Goal: Task Accomplishment & Management: Manage account settings

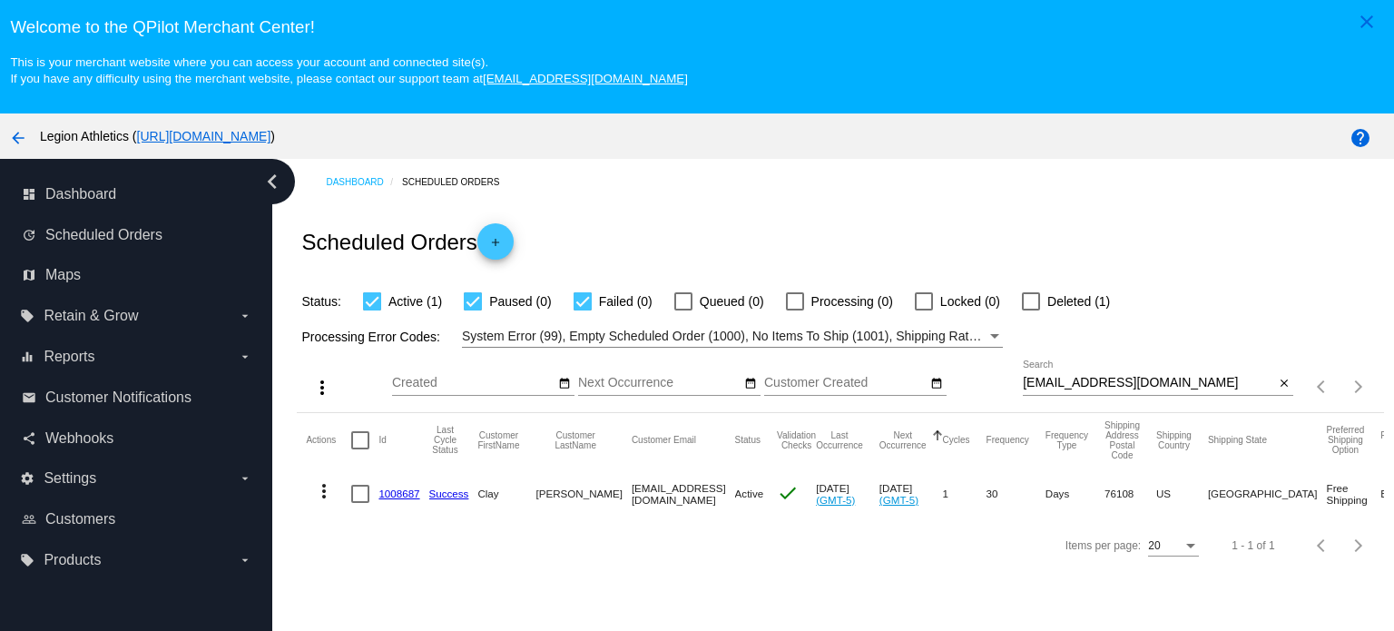
click at [1088, 373] on div "[EMAIL_ADDRESS][DOMAIN_NAME] Search" at bounding box center [1148, 377] width 251 height 35
click at [1085, 382] on input "[EMAIL_ADDRESS][DOMAIN_NAME]" at bounding box center [1148, 383] width 251 height 15
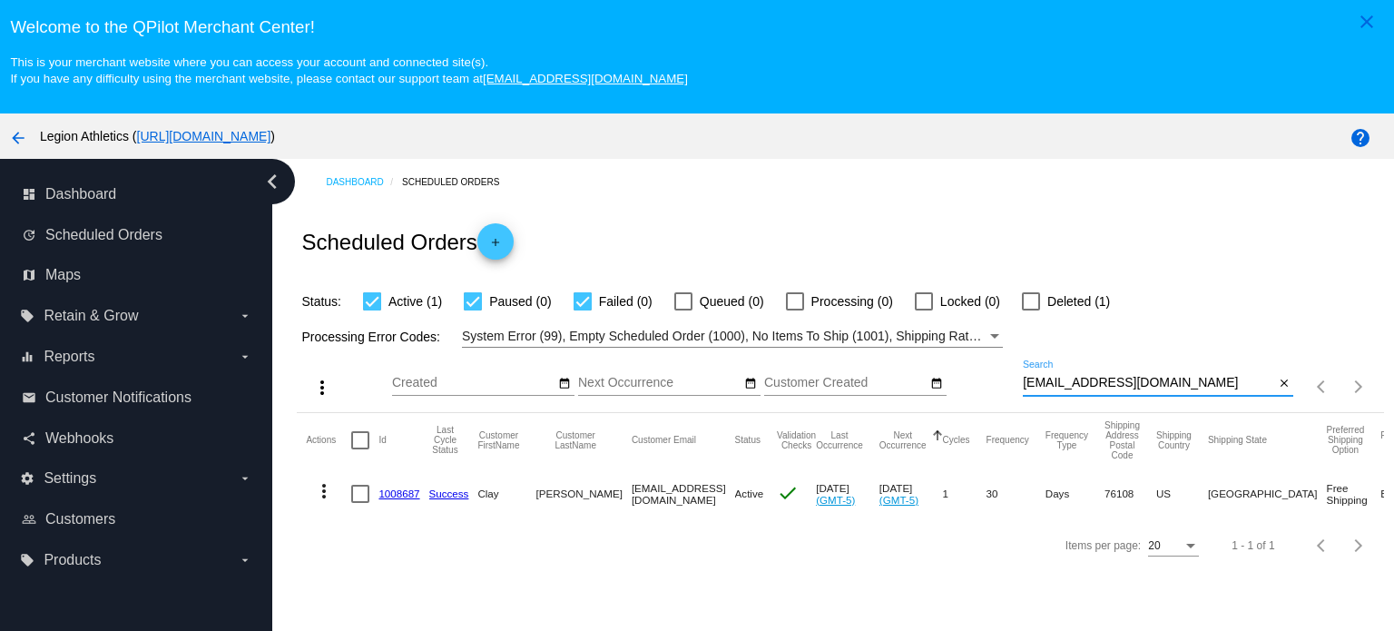
click at [1085, 382] on input "[EMAIL_ADDRESS][DOMAIN_NAME]" at bounding box center [1148, 383] width 251 height 15
paste input "lpalmiscno"
type input "[EMAIL_ADDRESS][DOMAIN_NAME]"
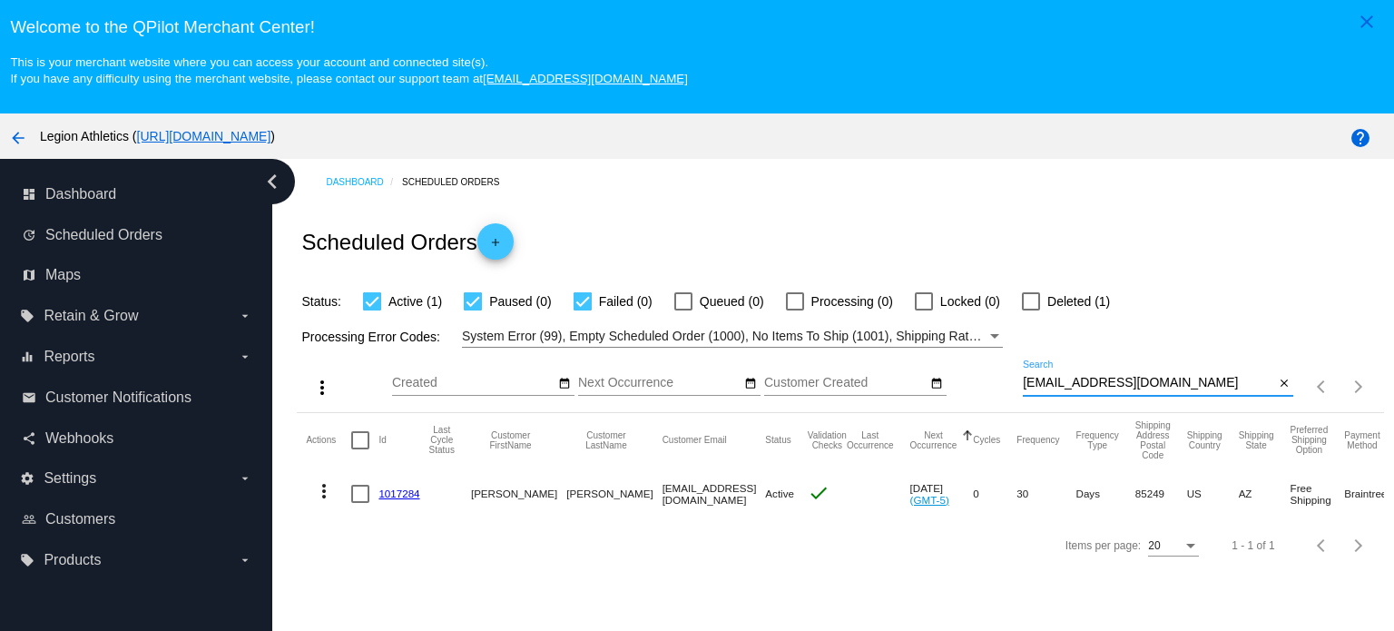
click at [388, 491] on link "1017284" at bounding box center [398, 493] width 41 height 12
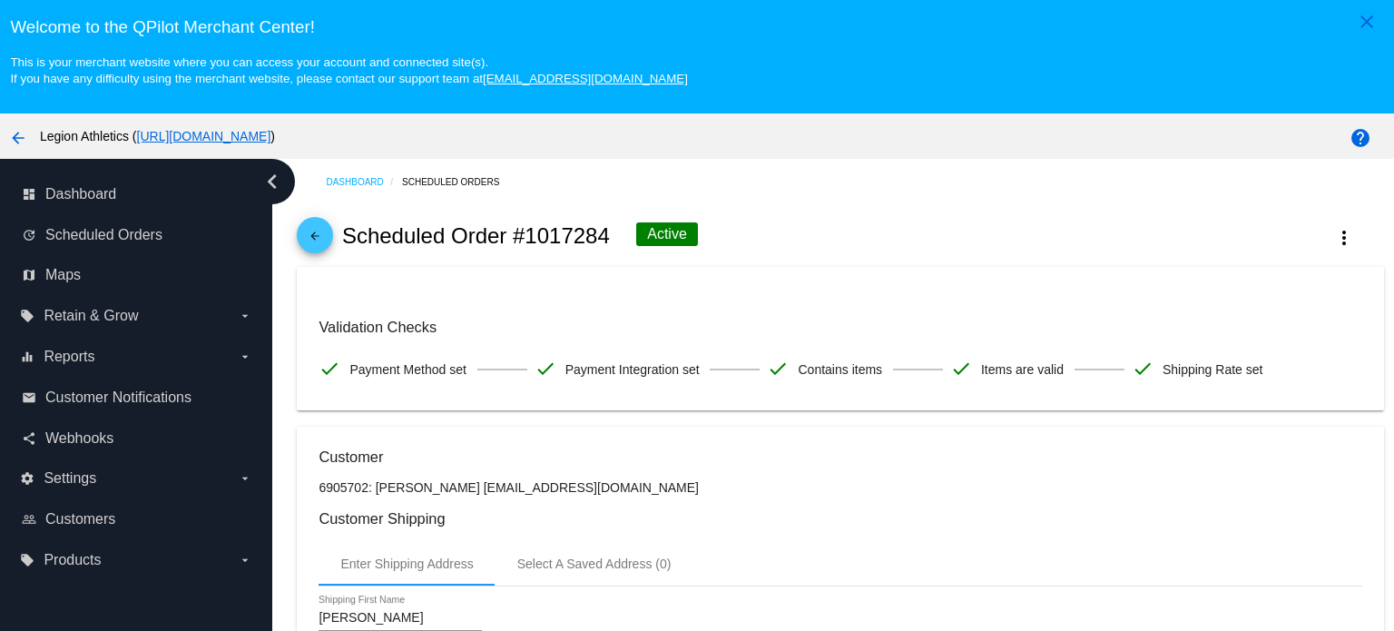
click at [313, 245] on mat-icon "arrow_back" at bounding box center [315, 241] width 22 height 22
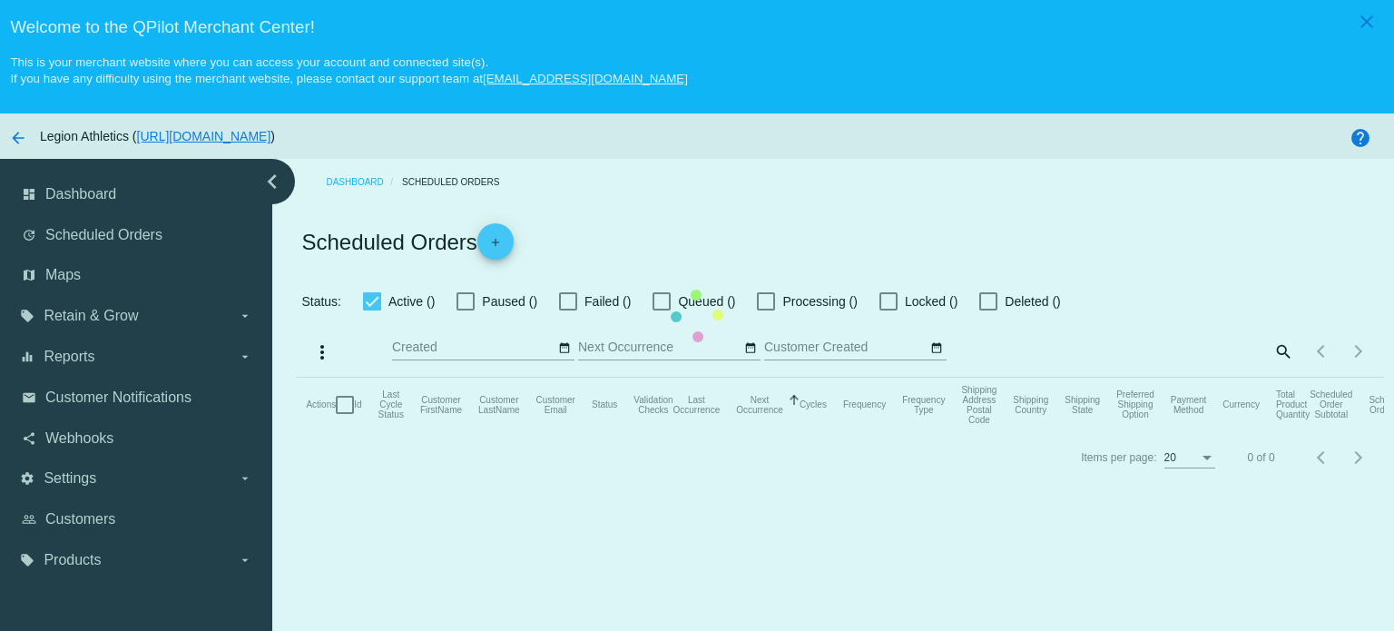
checkbox input "true"
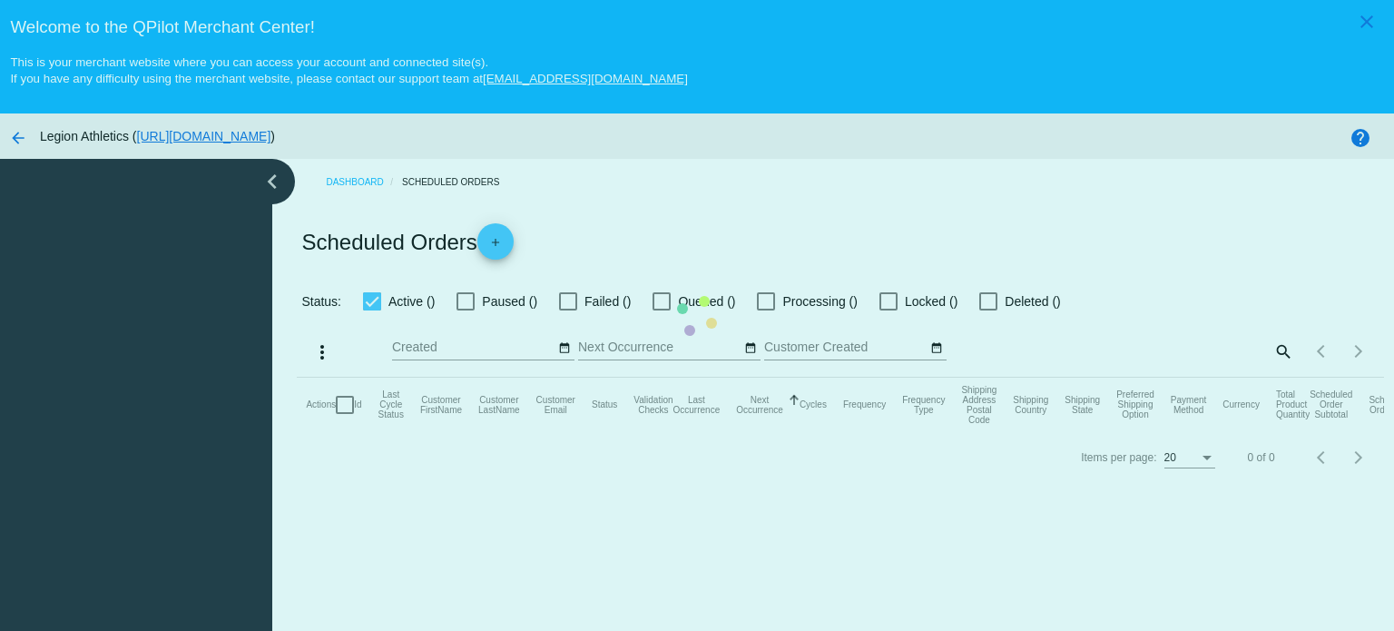
checkbox input "true"
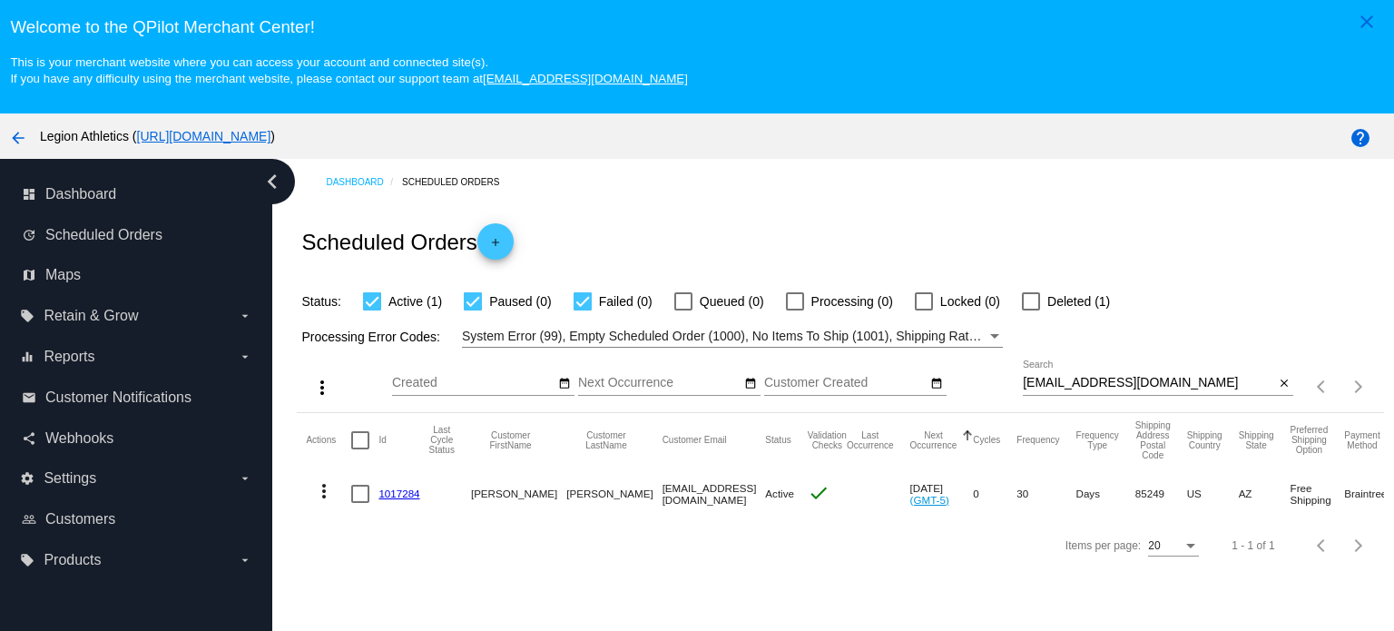
click at [1033, 304] on div at bounding box center [1031, 301] width 18 height 18
click at [1031, 310] on input "Deleted (1)" at bounding box center [1030, 310] width 1 height 1
checkbox input "true"
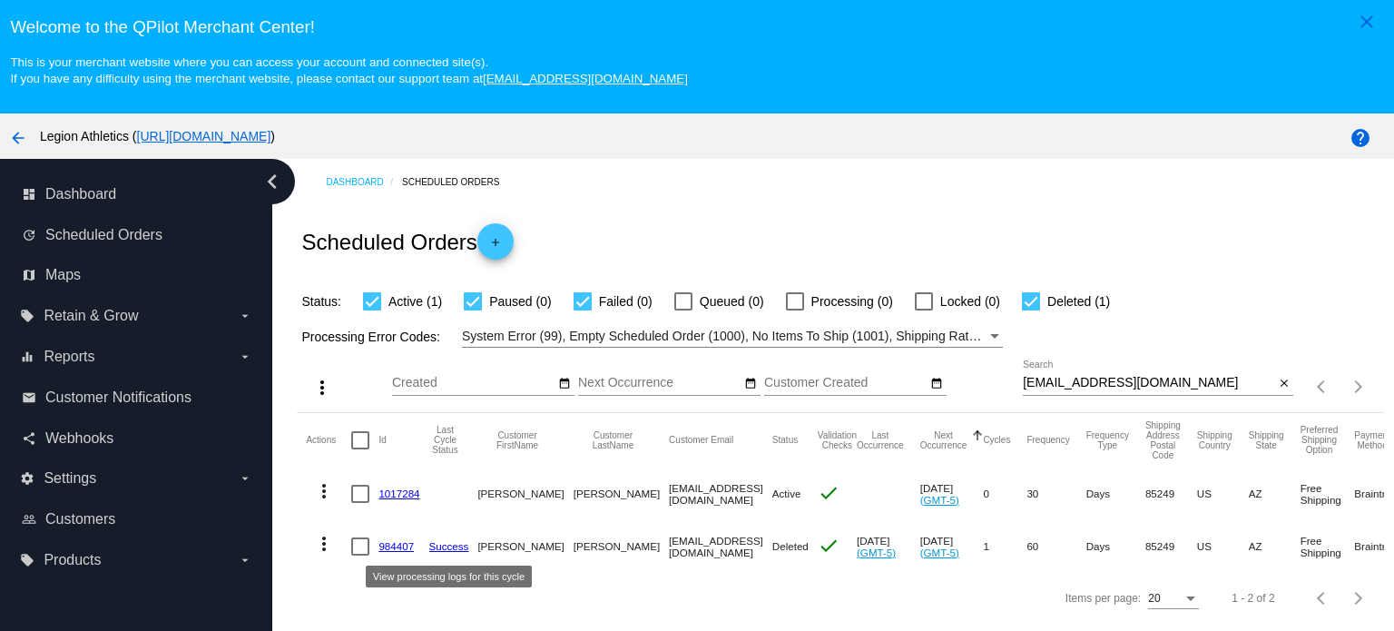
click at [443, 543] on link "Success" at bounding box center [449, 546] width 40 height 12
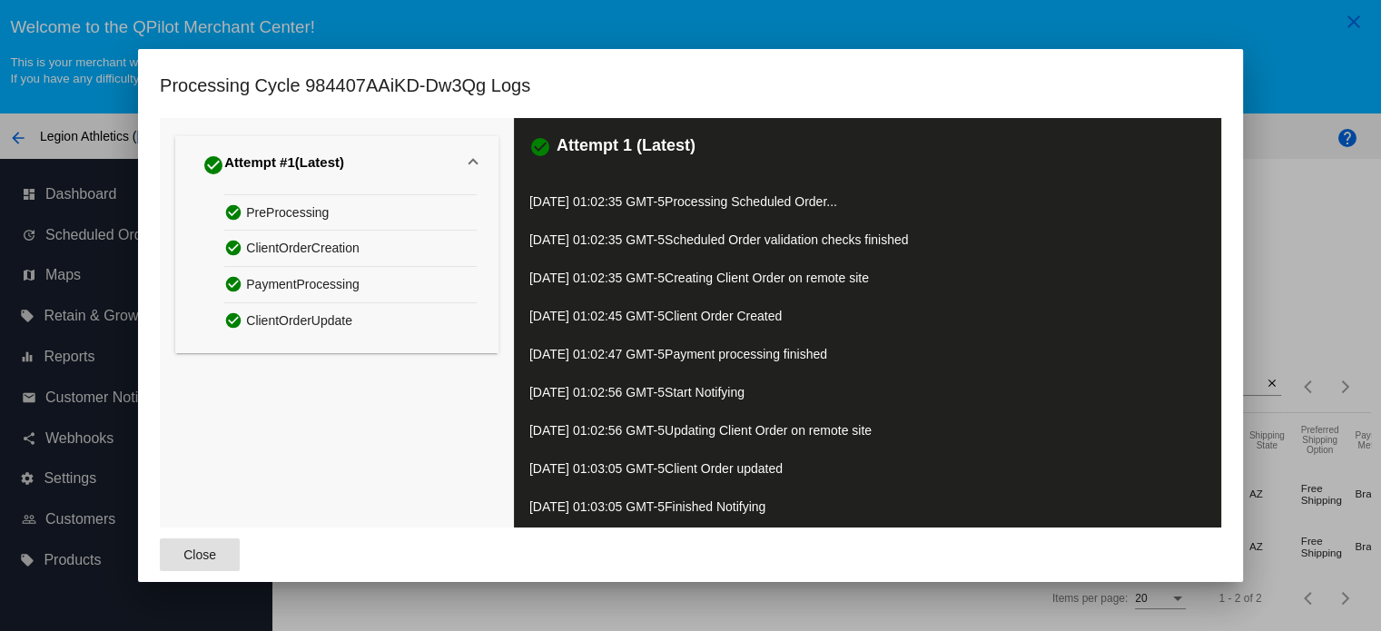
click at [443, 543] on mat-dialog-actions "Close" at bounding box center [690, 554] width 1061 height 54
click at [585, 598] on div at bounding box center [690, 315] width 1381 height 631
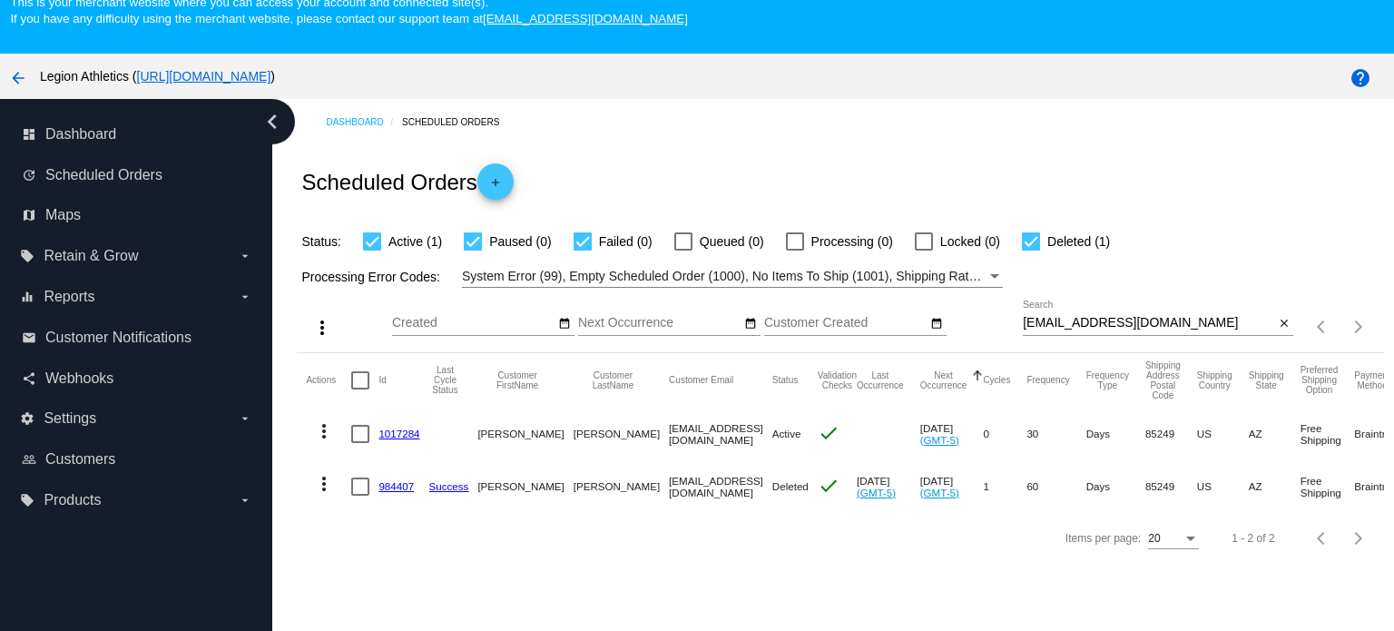
scroll to position [113, 0]
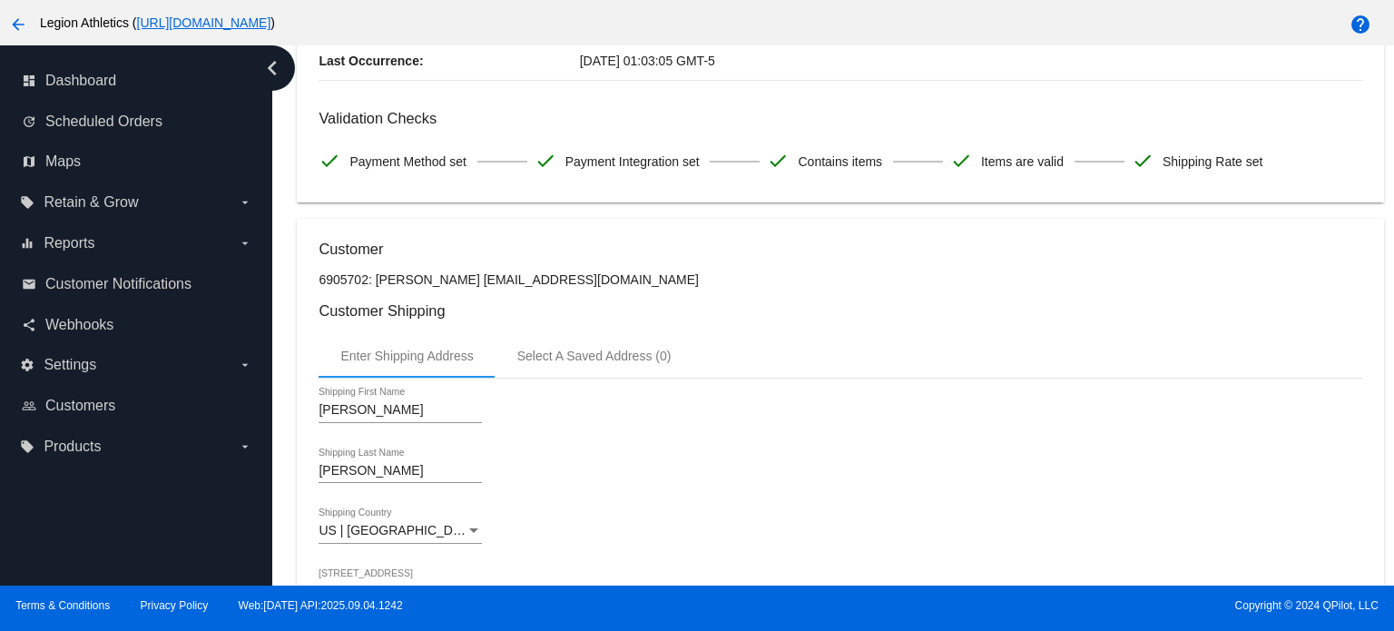
scroll to position [168, 0]
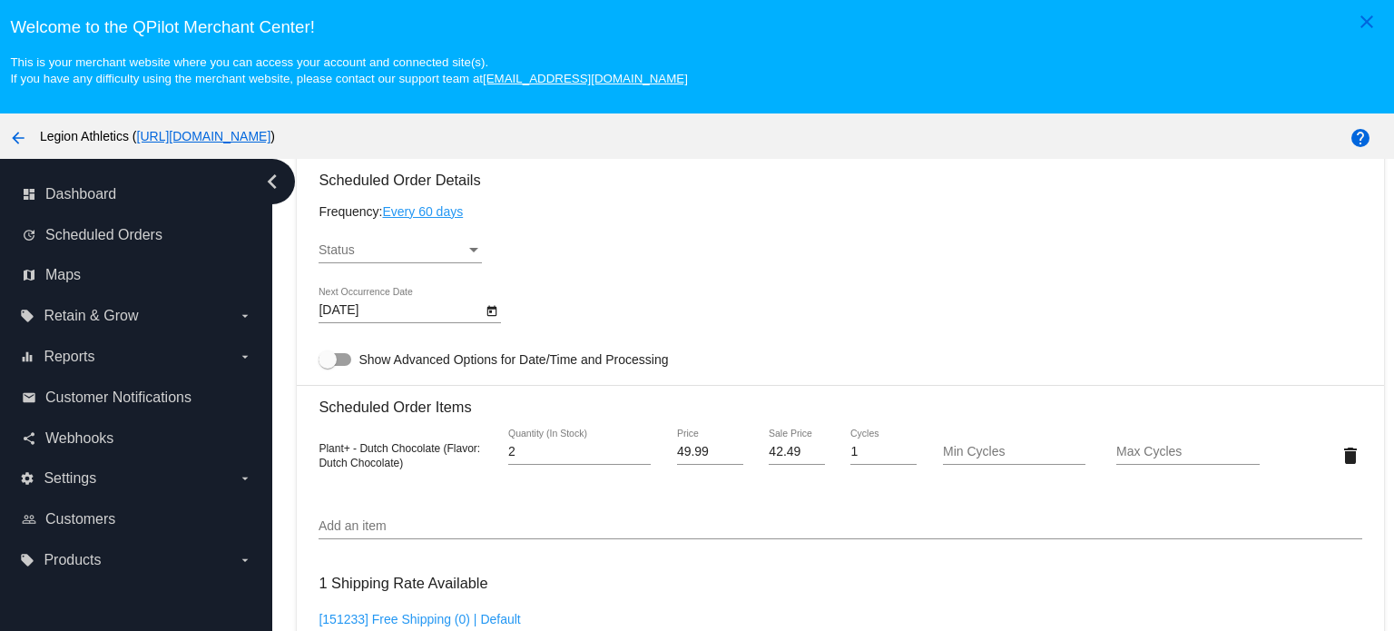
scroll to position [1089, 0]
